Goal: Transaction & Acquisition: Purchase product/service

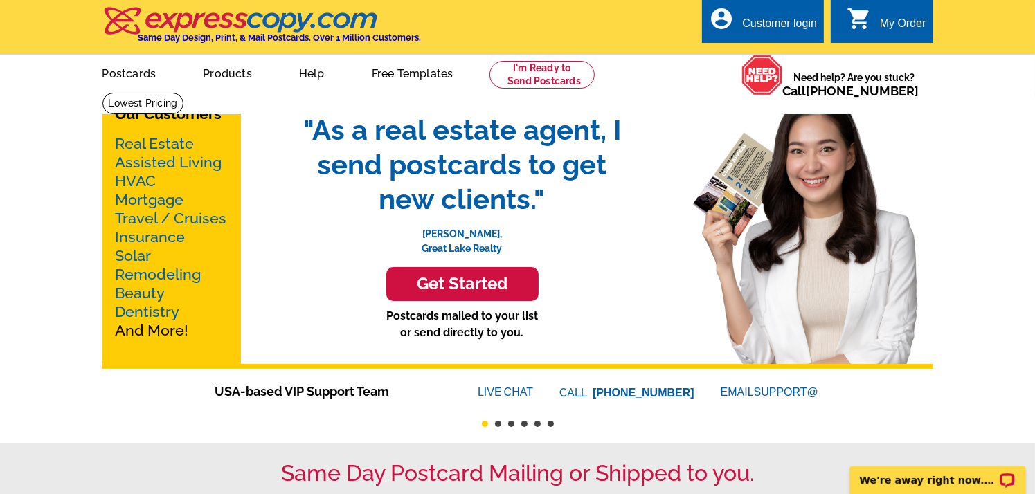
click at [500, 283] on h3 "Get Started" at bounding box center [463, 284] width 118 height 20
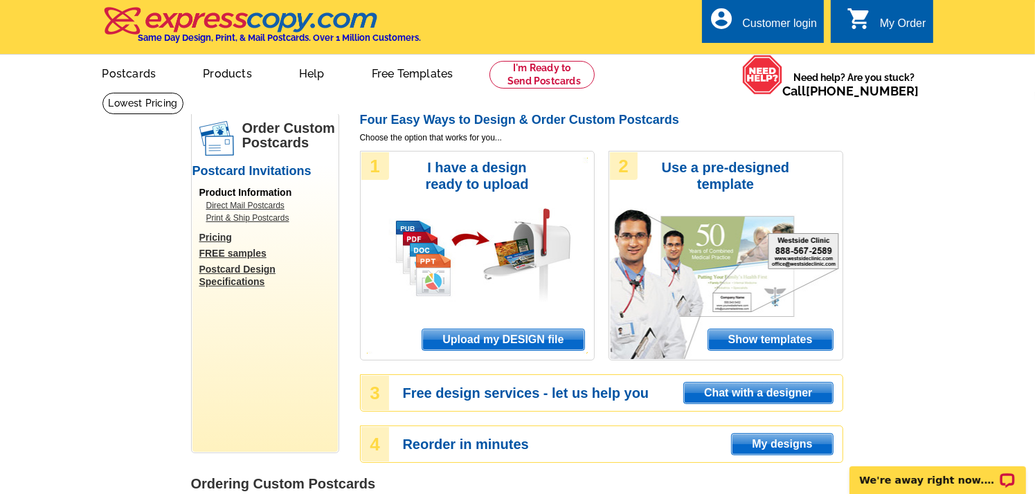
click at [744, 332] on span "Show templates" at bounding box center [770, 340] width 125 height 21
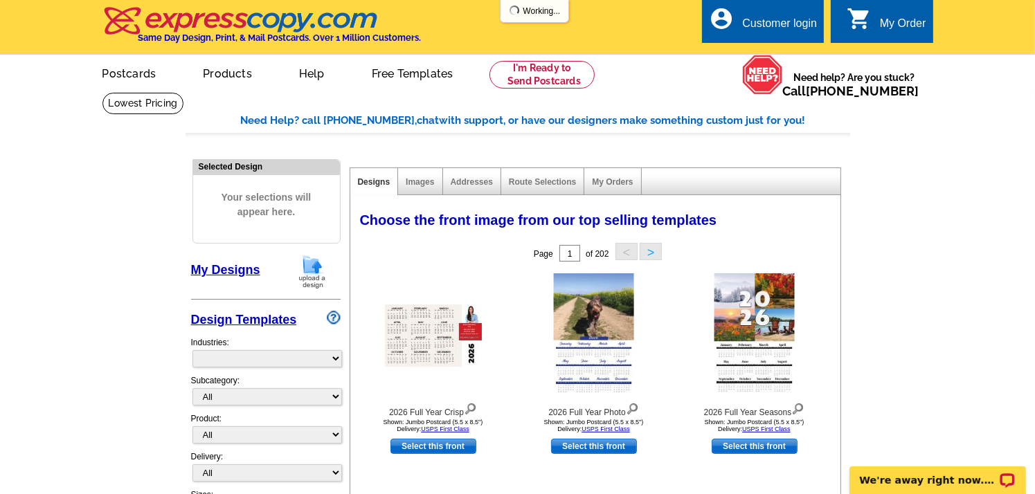
select select "971"
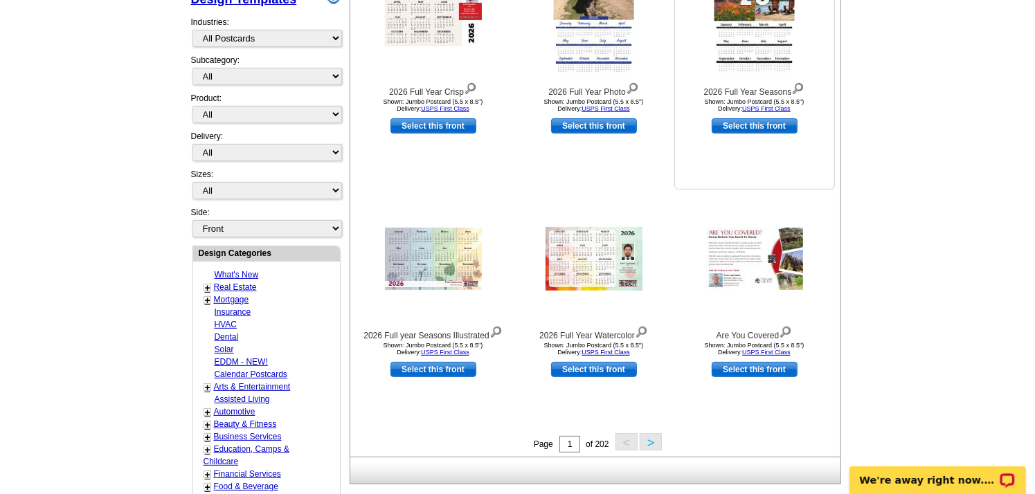
scroll to position [354, 0]
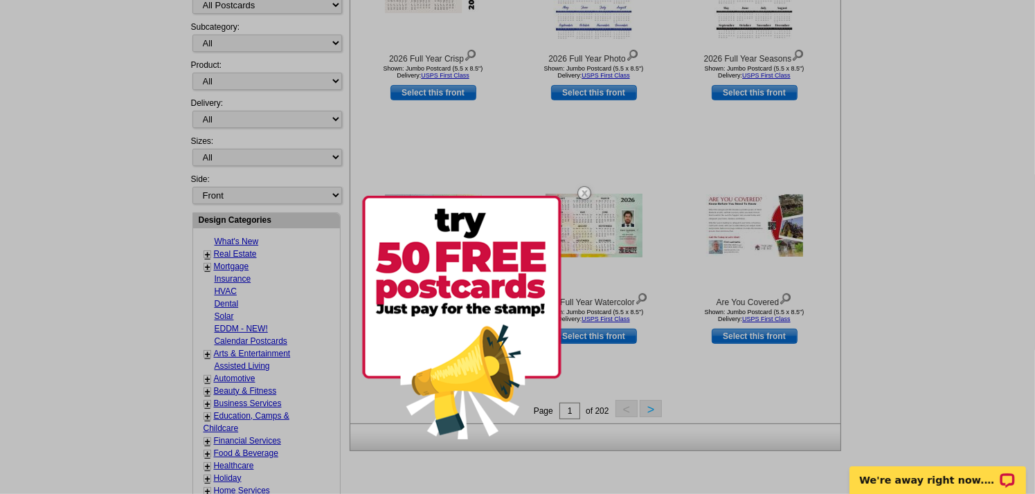
click at [580, 192] on img at bounding box center [584, 193] width 40 height 40
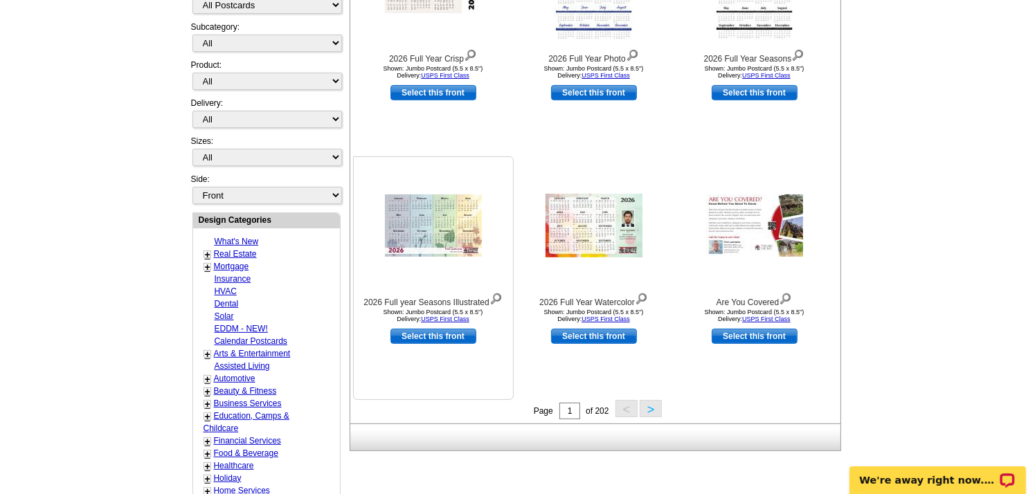
click at [449, 339] on link "Select this front" at bounding box center [434, 336] width 86 height 15
select select "2"
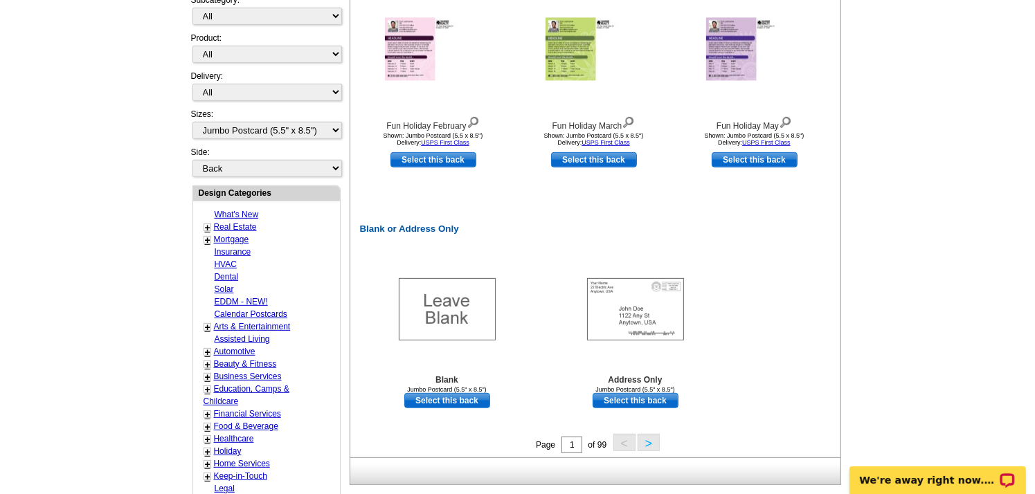
scroll to position [572, 0]
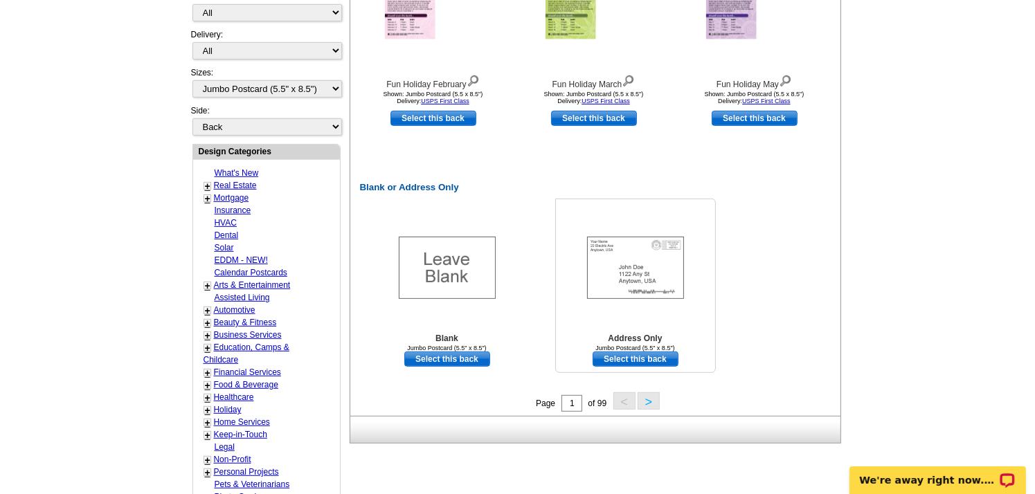
click at [651, 364] on link "Select this back" at bounding box center [636, 359] width 86 height 15
select select "front"
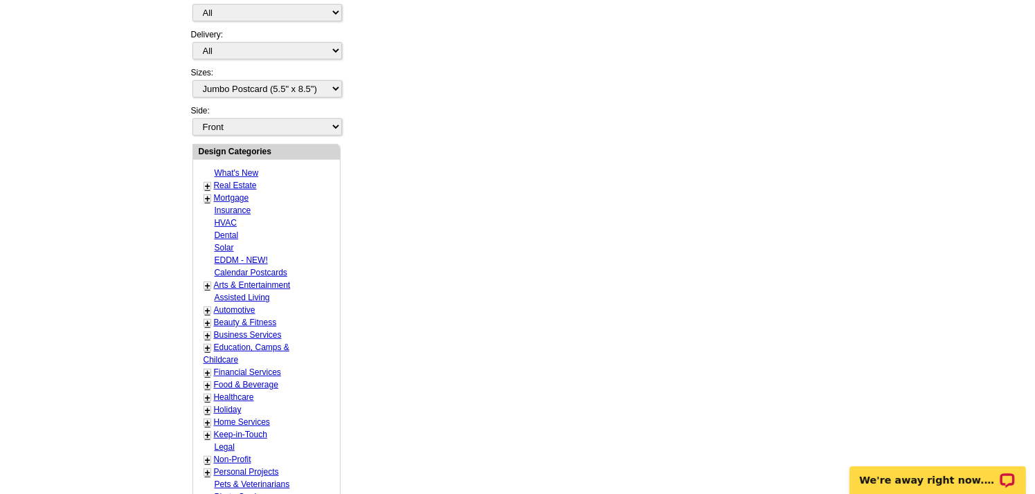
scroll to position [0, 0]
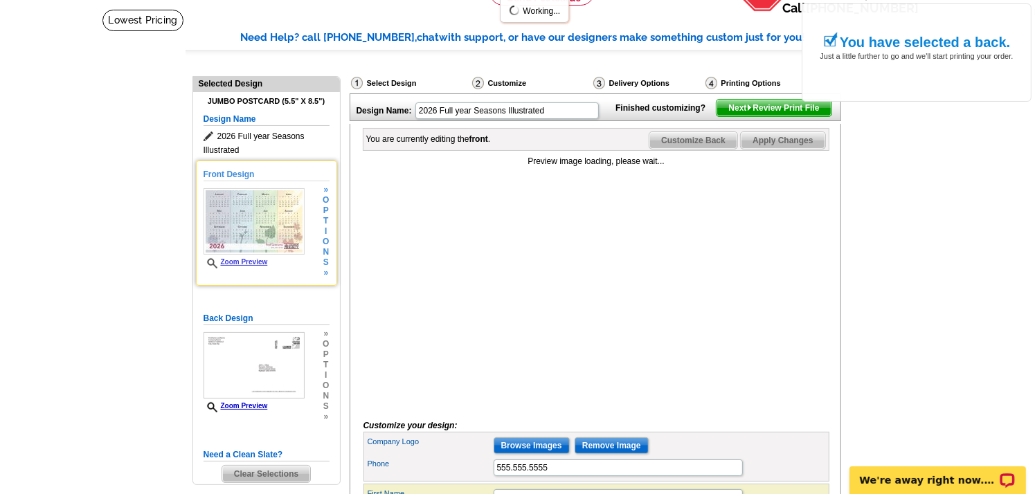
scroll to position [137, 0]
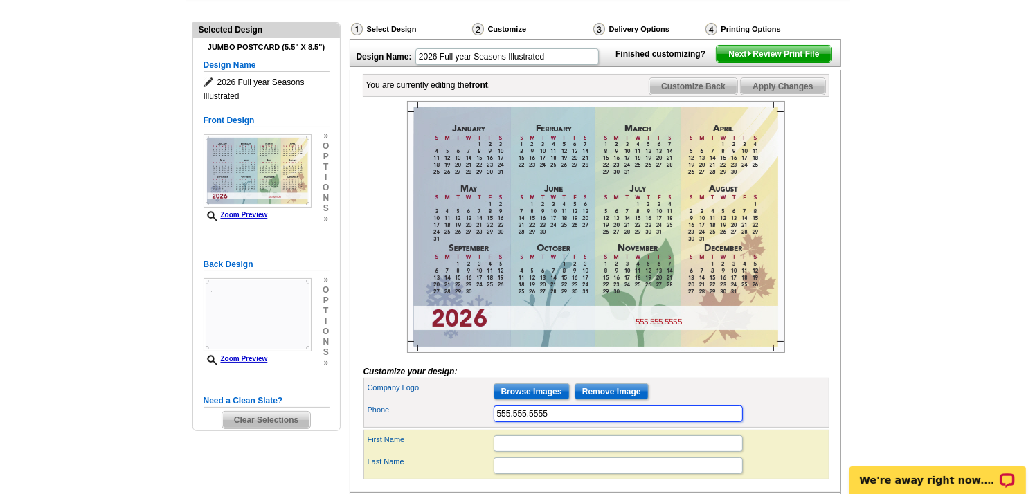
click at [564, 422] on input "555.555.5555" at bounding box center [618, 414] width 249 height 17
type input "5"
type input "7"
type input "8323967130"
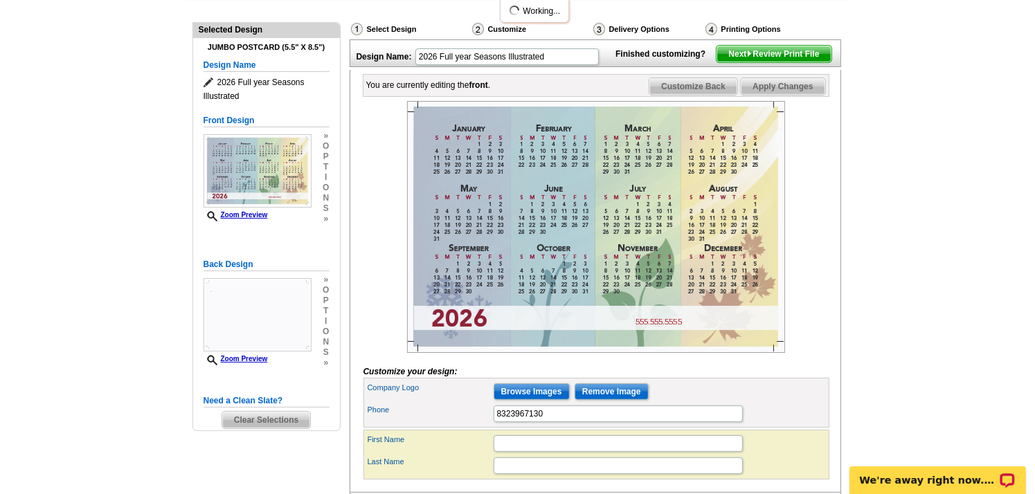
click at [491, 428] on div "Company Logo Browse Images Remove Image Phone 8323967130" at bounding box center [597, 403] width 466 height 50
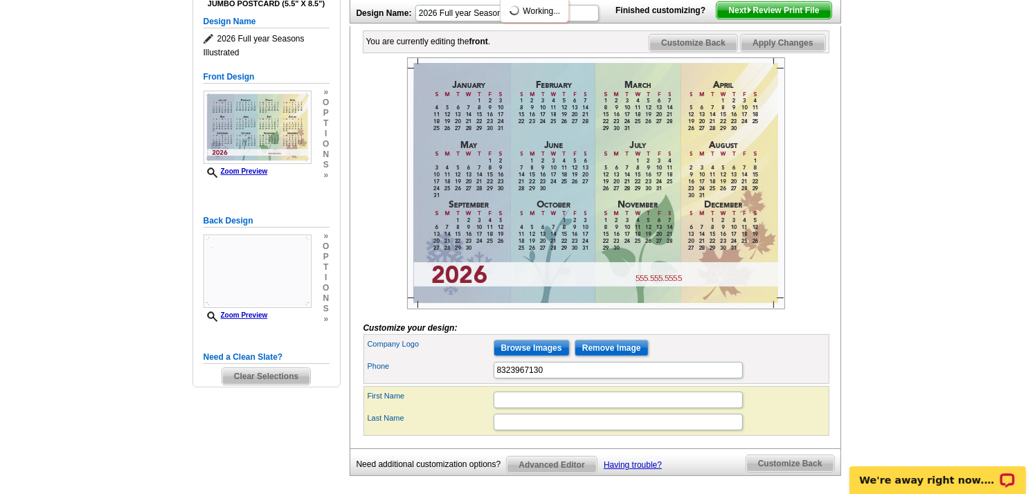
scroll to position [190, 0]
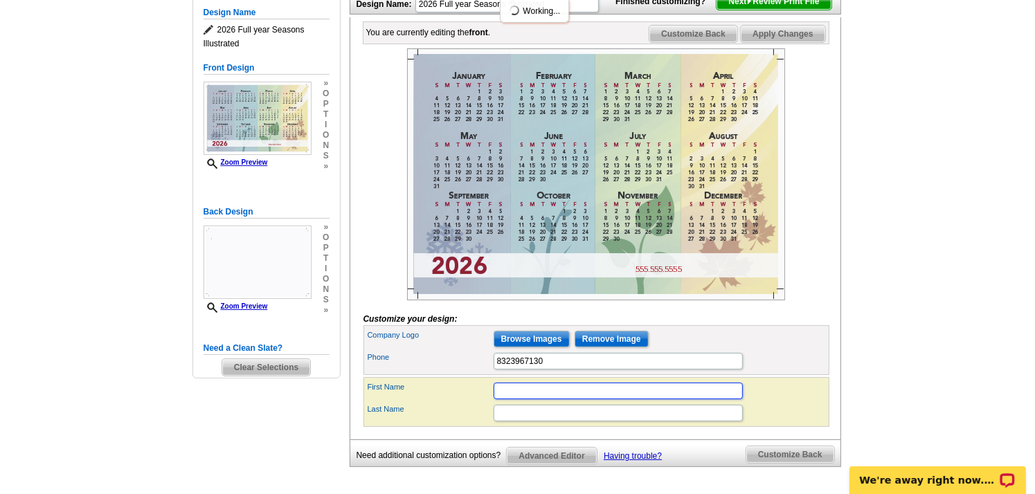
click at [515, 400] on input "First Name" at bounding box center [618, 391] width 249 height 17
type input "[PERSON_NAME]"
click at [516, 422] on input "Last Name" at bounding box center [618, 413] width 249 height 17
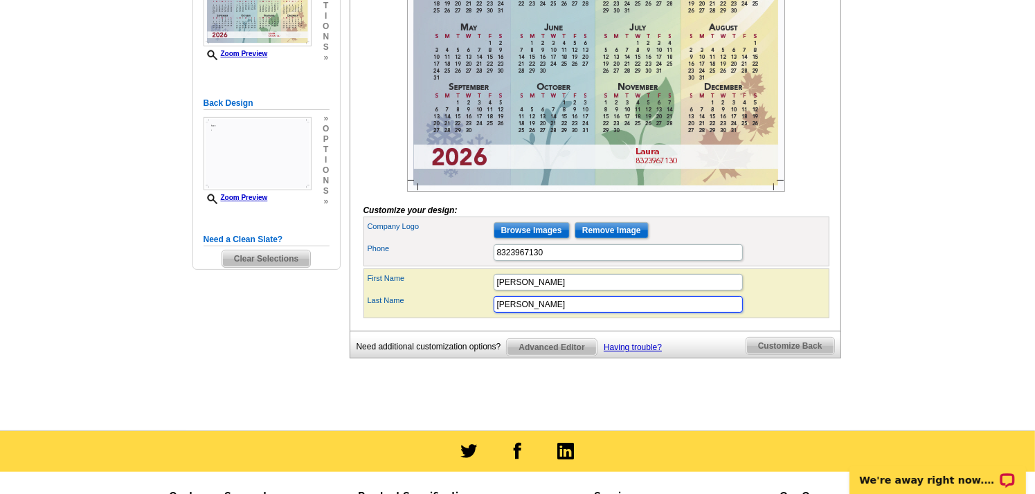
scroll to position [307, 0]
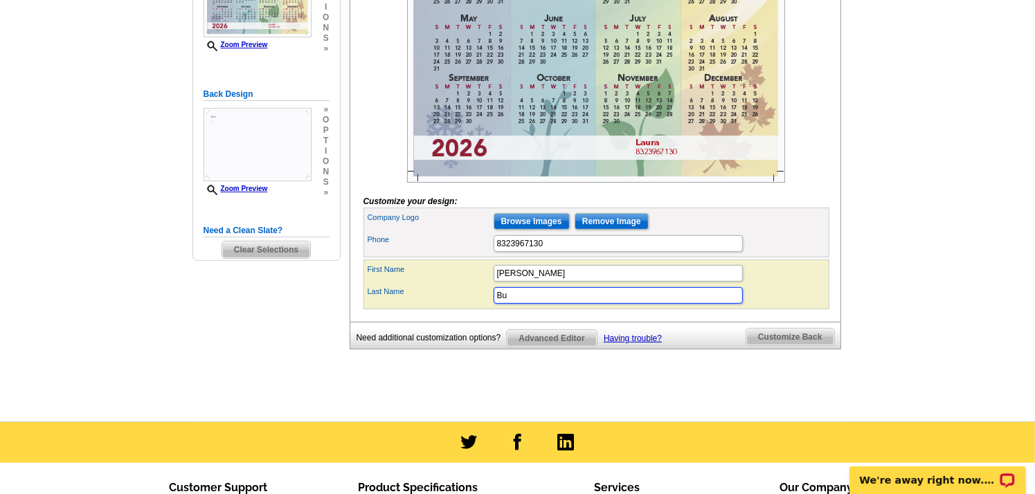
type input "B"
click at [541, 282] on input "[PERSON_NAME]" at bounding box center [618, 273] width 249 height 17
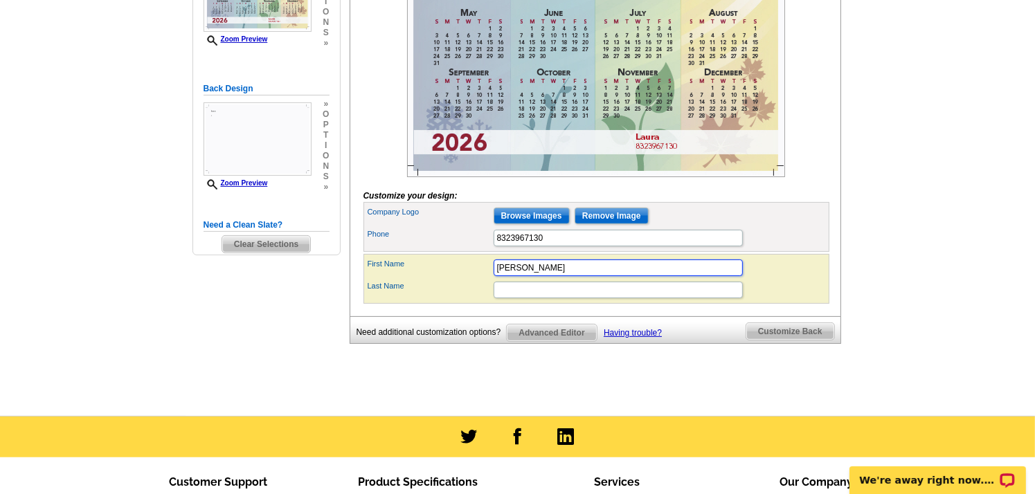
scroll to position [255, 0]
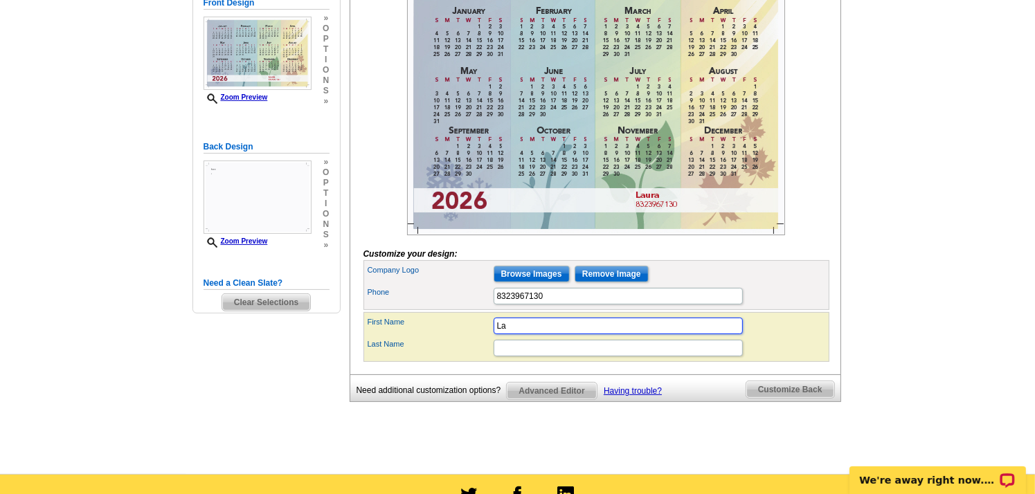
type input "L"
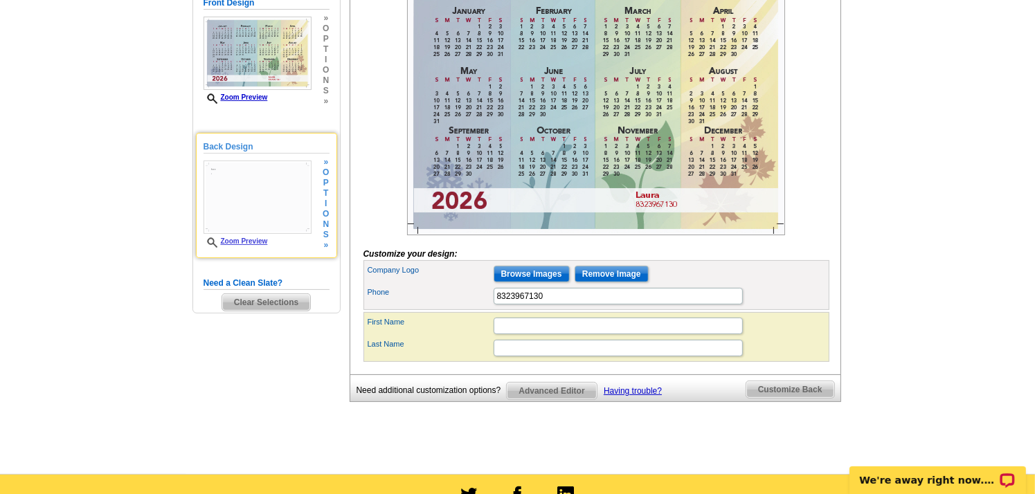
click at [248, 217] on img at bounding box center [258, 197] width 108 height 73
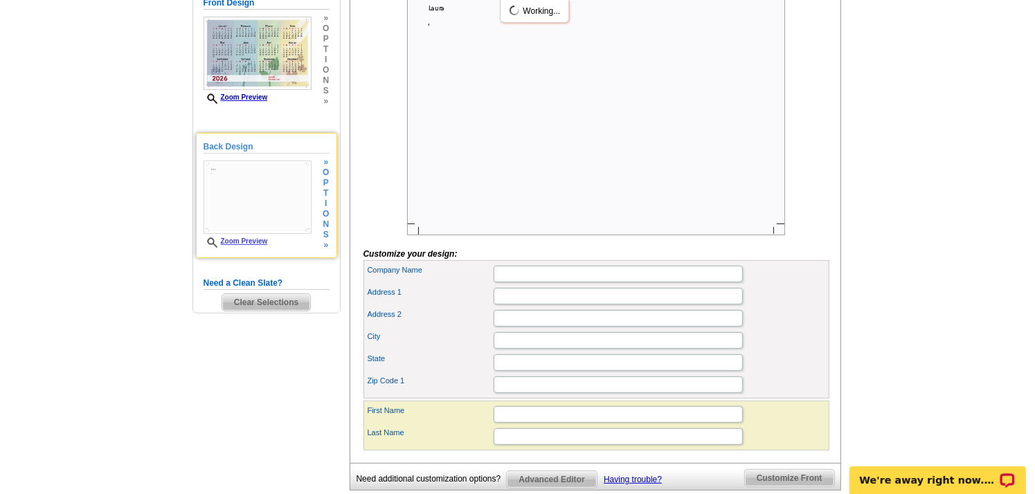
click at [248, 217] on img at bounding box center [258, 197] width 108 height 73
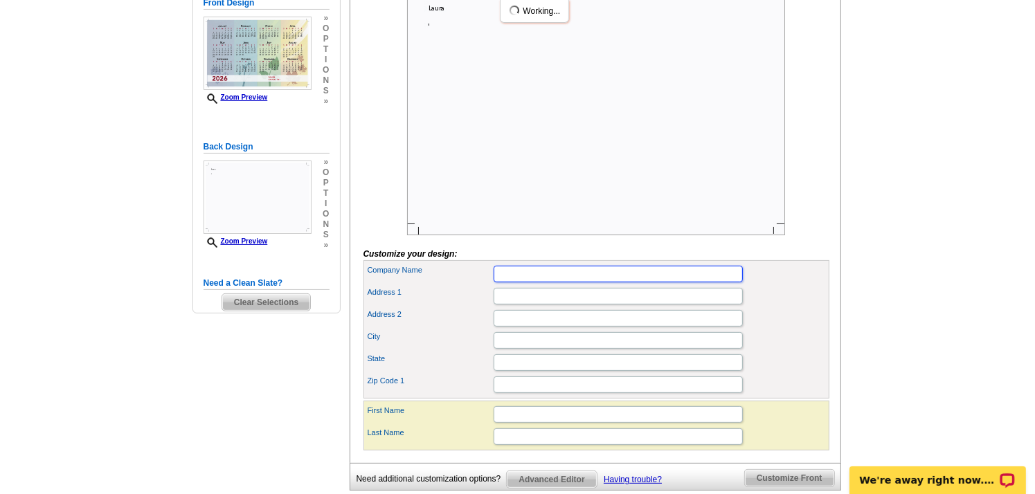
click at [521, 283] on input "Company Name" at bounding box center [618, 274] width 249 height 17
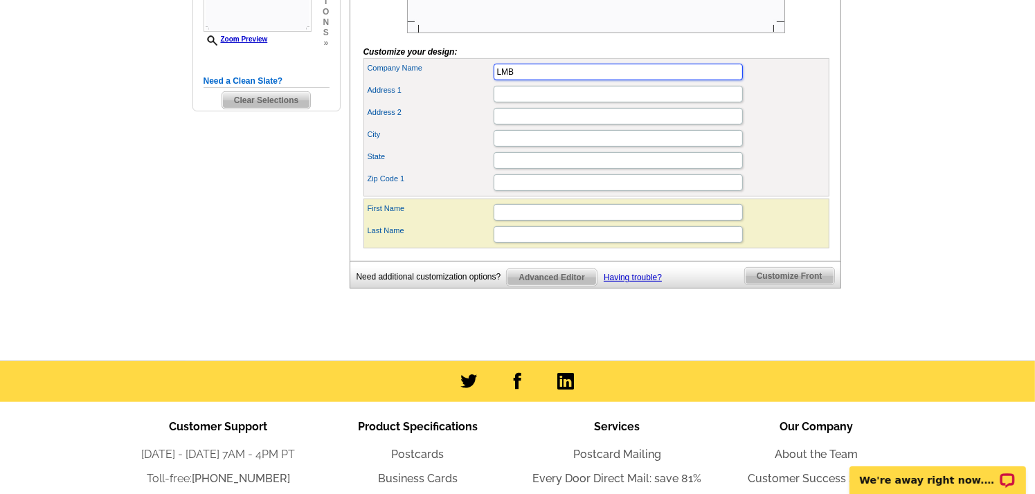
scroll to position [457, 0]
type input "LMB"
click at [244, 97] on span "Clear Selections" at bounding box center [266, 100] width 88 height 17
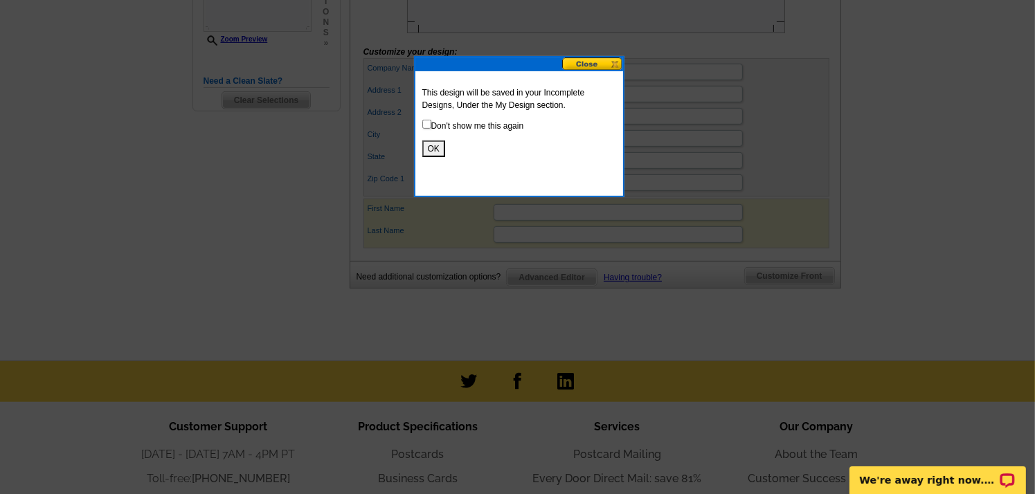
click at [584, 66] on button at bounding box center [592, 63] width 61 height 13
